Goal: Task Accomplishment & Management: Manage account settings

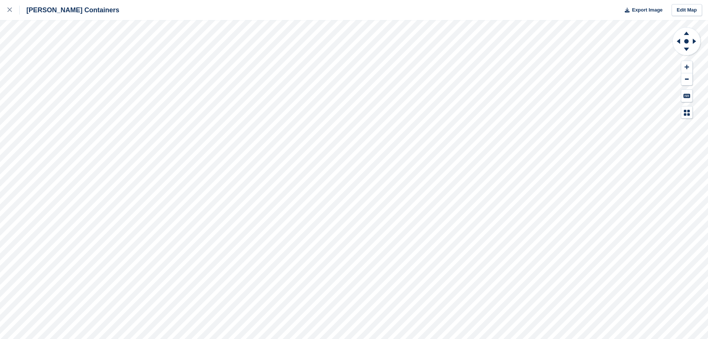
drag, startPoint x: 10, startPoint y: 13, endPoint x: 102, endPoint y: 6, distance: 91.4
click at [10, 13] on div at bounding box center [13, 10] width 12 height 9
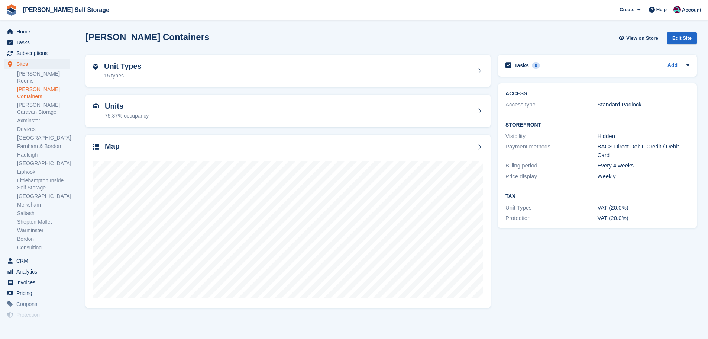
click at [688, 9] on span "Account" at bounding box center [691, 9] width 19 height 7
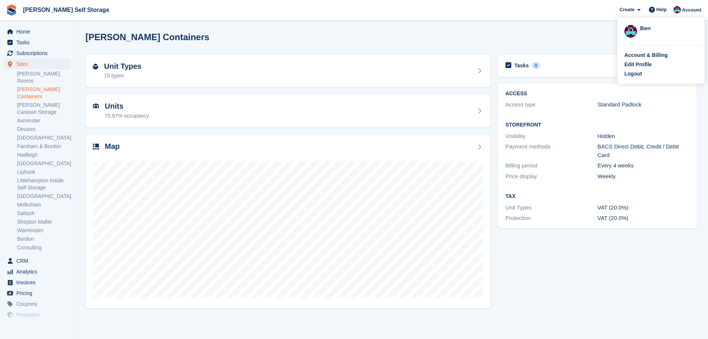
drag, startPoint x: 640, startPoint y: 73, endPoint x: 638, endPoint y: 77, distance: 4.5
click at [640, 73] on div "Logout" at bounding box center [633, 74] width 17 height 8
